Goal: Find specific page/section: Find specific page/section

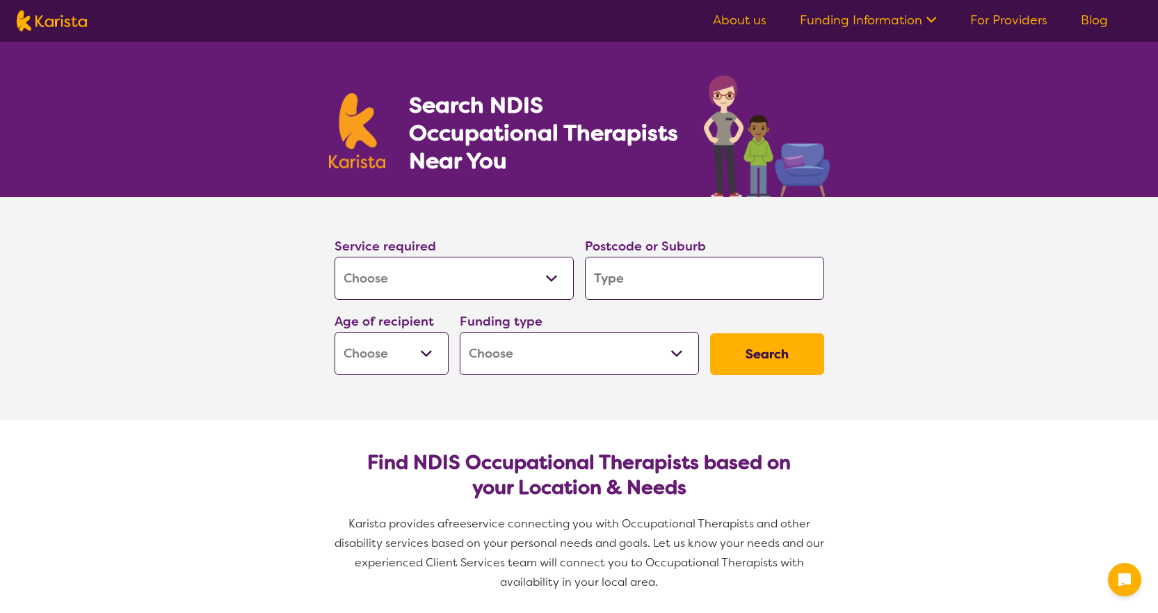
select select "[MEDICAL_DATA]"
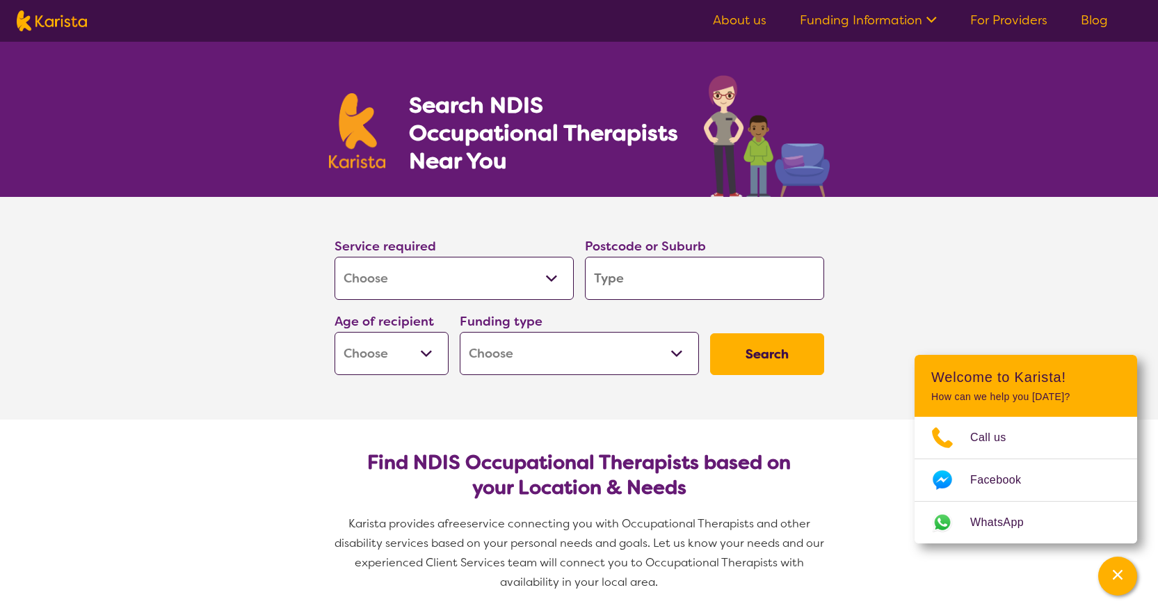
click at [681, 352] on select "Home Care Package (HCP) National Disability Insurance Scheme (NDIS) I don't know" at bounding box center [579, 353] width 239 height 43
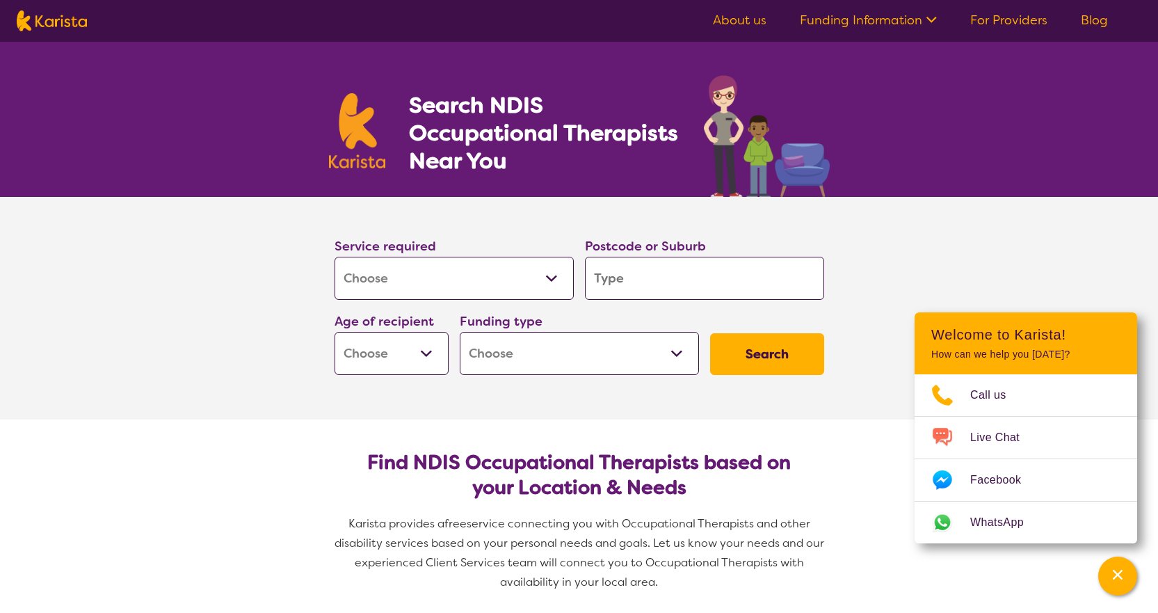
click at [409, 359] on select "Early Childhood - 0 to 9 Child - 10 to 11 Adolescent - 12 to 17 Adult - 18 to 6…" at bounding box center [391, 353] width 114 height 43
select select "EC"
click at [334, 332] on select "Early Childhood - 0 to 9 Child - 10 to 11 Adolescent - 12 to 17 Adult - 18 to 6…" at bounding box center [391, 353] width 114 height 43
select select "EC"
click at [617, 277] on input "search" at bounding box center [704, 278] width 239 height 43
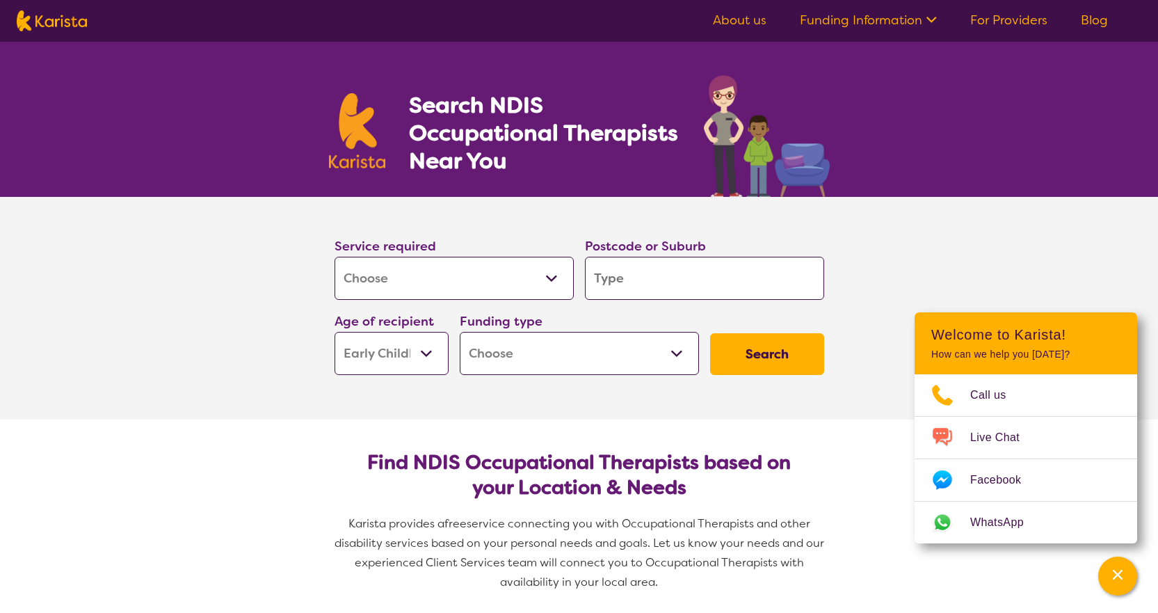
type input "6244"
click at [574, 348] on select "Home Care Package (HCP) National Disability Insurance Scheme (NDIS) I don't know" at bounding box center [579, 353] width 239 height 43
select select "i-don-t-know"
click at [460, 332] on select "Home Care Package (HCP) National Disability Insurance Scheme (NDIS) I don't know" at bounding box center [579, 353] width 239 height 43
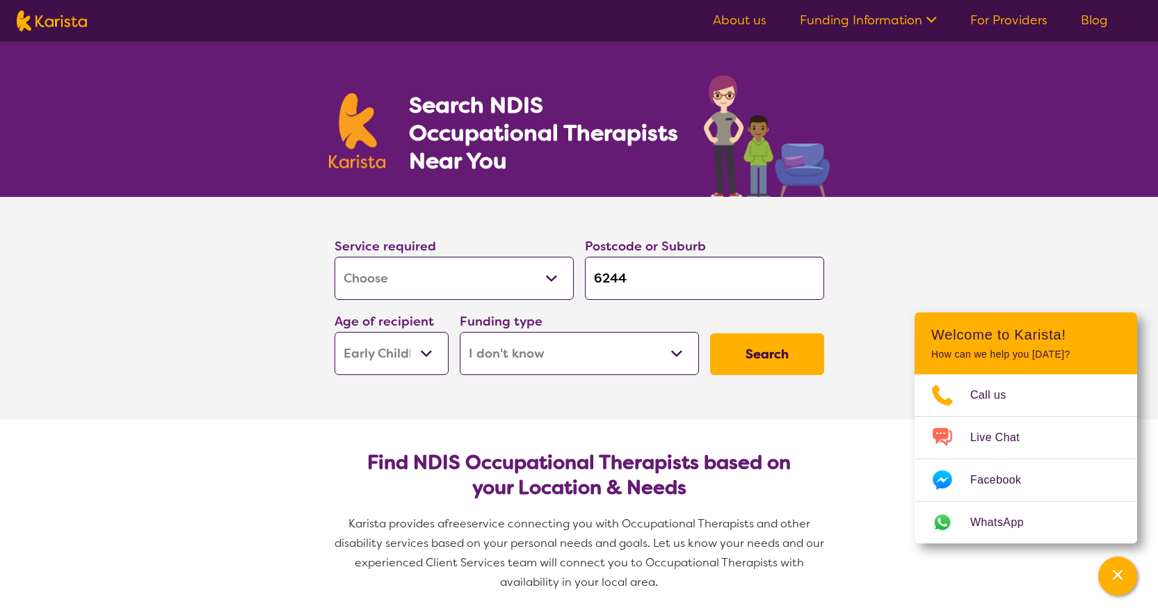
select select "i-don-t-know"
